Goal: Check status: Check status

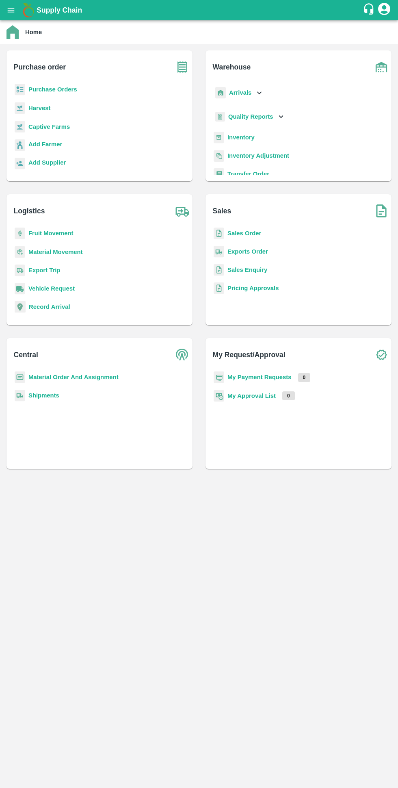
click at [272, 377] on b "My Payment Requests" at bounding box center [260, 377] width 64 height 7
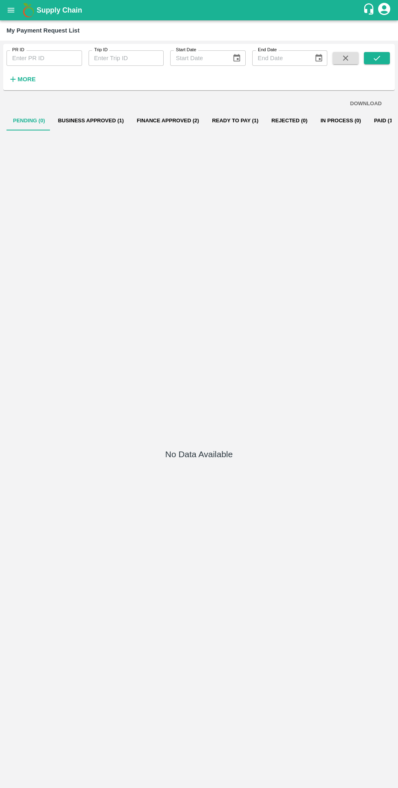
click at [80, 120] on button "Business Approved (1)" at bounding box center [91, 121] width 79 height 20
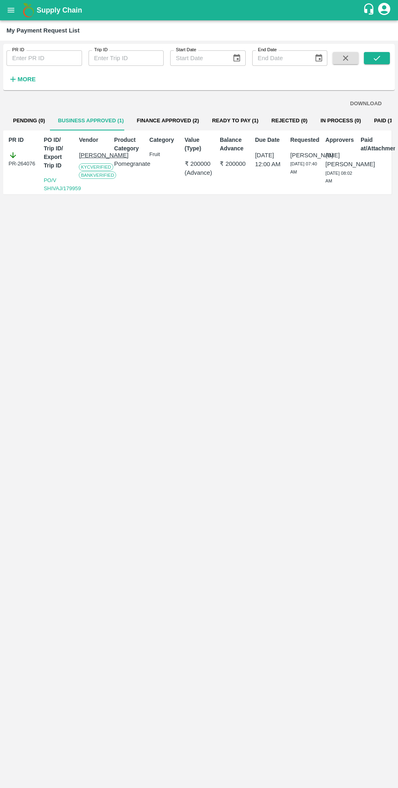
click at [143, 120] on button "Finance Approved (2)" at bounding box center [167, 121] width 75 height 20
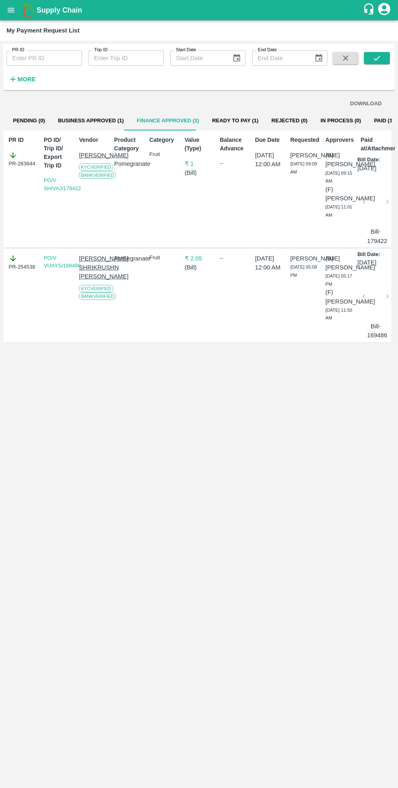
click at [219, 113] on button "Ready To Pay (1)" at bounding box center [235, 121] width 59 height 20
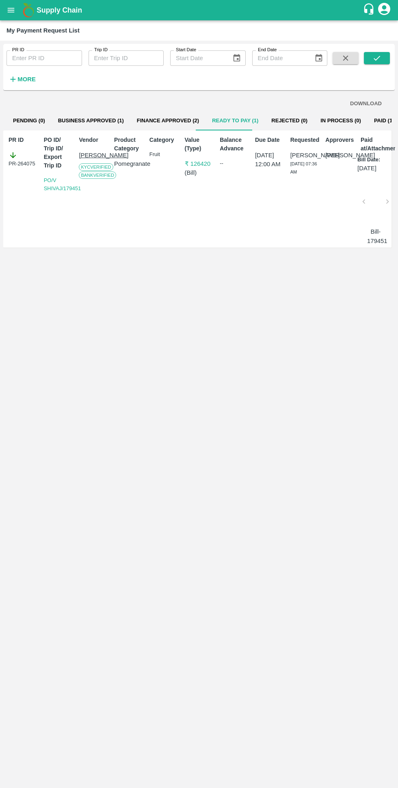
click at [149, 120] on button "Finance Approved (2)" at bounding box center [167, 121] width 75 height 20
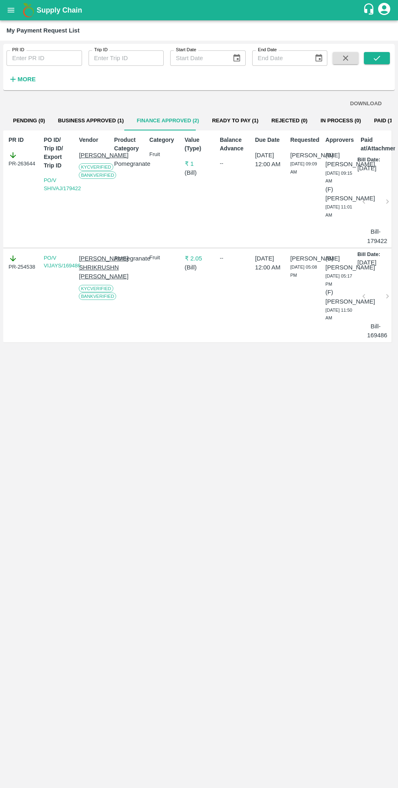
click at [97, 115] on button "Business Approved (1)" at bounding box center [91, 121] width 79 height 20
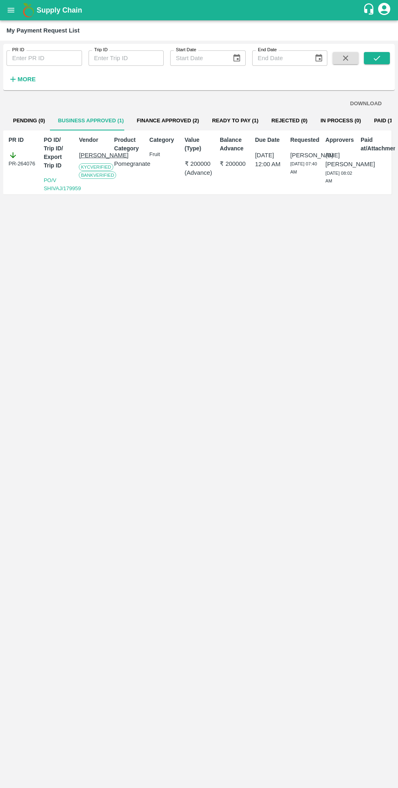
click at [150, 120] on button "Finance Approved (2)" at bounding box center [167, 121] width 75 height 20
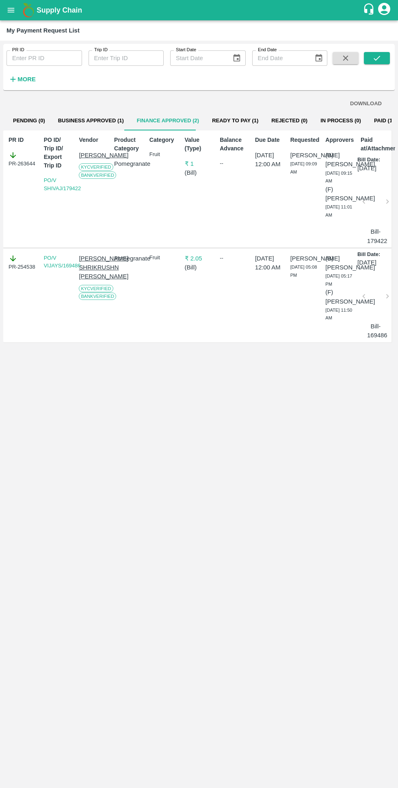
click at [209, 117] on button "Ready To Pay (1)" at bounding box center [235, 121] width 59 height 20
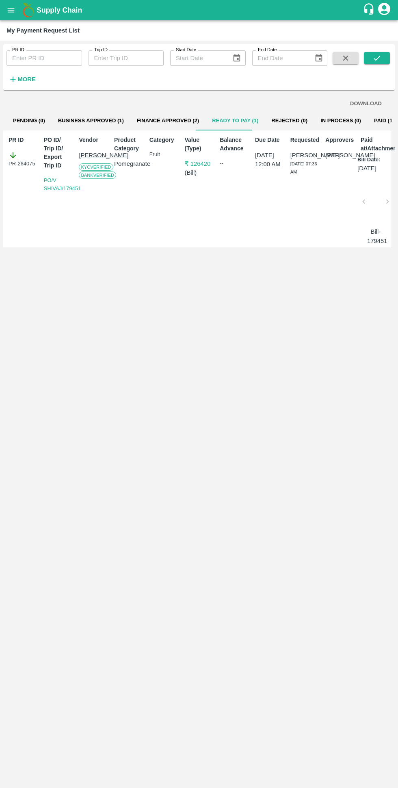
click at [83, 116] on button "Business Approved (1)" at bounding box center [91, 121] width 79 height 20
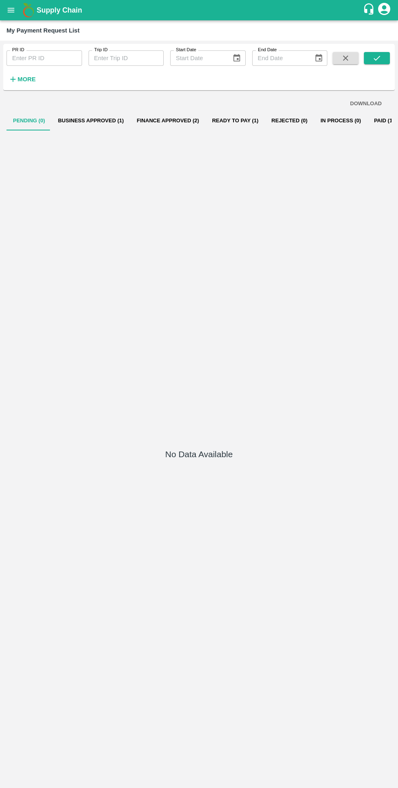
click at [163, 125] on button "Finance Approved (2)" at bounding box center [167, 121] width 75 height 20
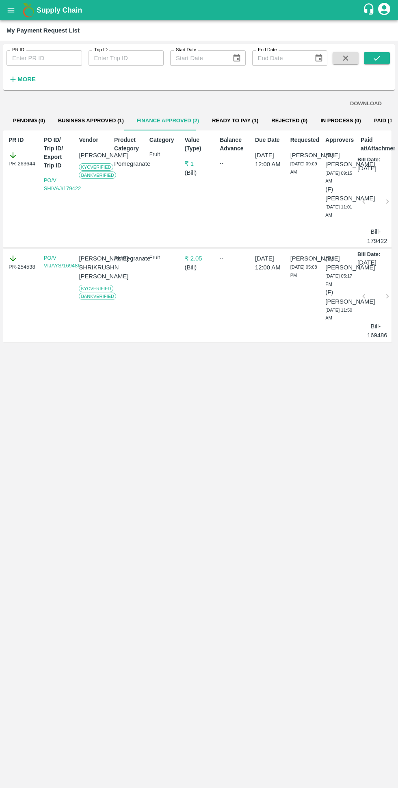
click at [212, 122] on button "Ready To Pay (1)" at bounding box center [235, 121] width 59 height 20
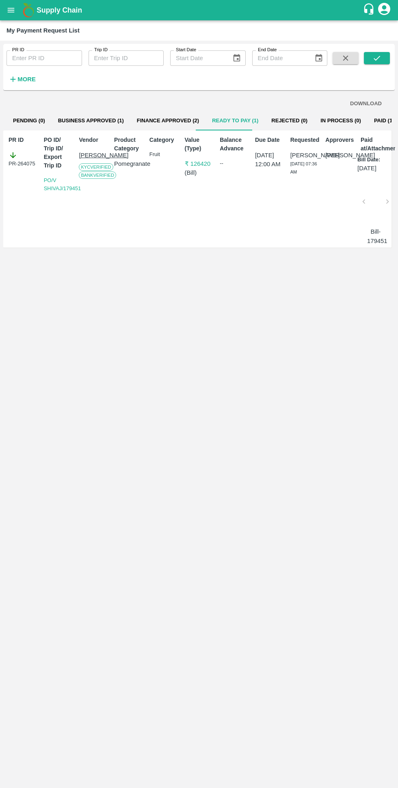
scroll to position [0, 6]
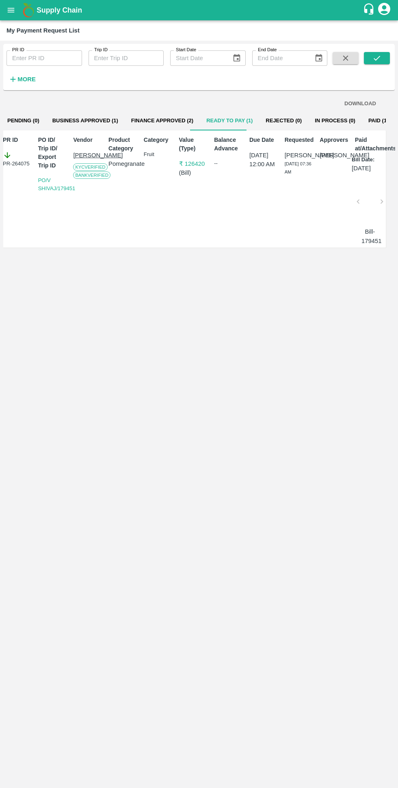
click at [172, 777] on div "DOWNLOAD Pending (0) Business Approved (1) Finance Approved (2) Ready To Pay (1…" at bounding box center [199, 438] width 392 height 691
